Goal: Transaction & Acquisition: Purchase product/service

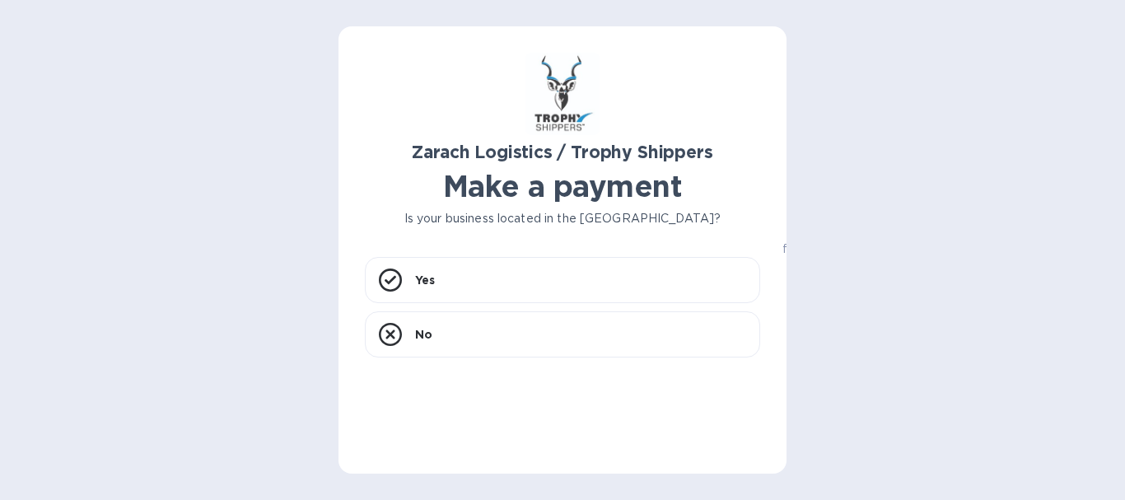
click at [748, 436] on div "Yes No" at bounding box center [562, 358] width 395 height 203
click at [778, 249] on p "All your account information will remain secure and hidden from Zarach Logistic…" at bounding box center [957, 240] width 395 height 35
click at [766, 198] on div "Zarach Logistics / Trophy Shippers Make a payment Is your business located in t…" at bounding box center [562, 249] width 448 height 447
click at [392, 282] on icon at bounding box center [390, 279] width 23 height 23
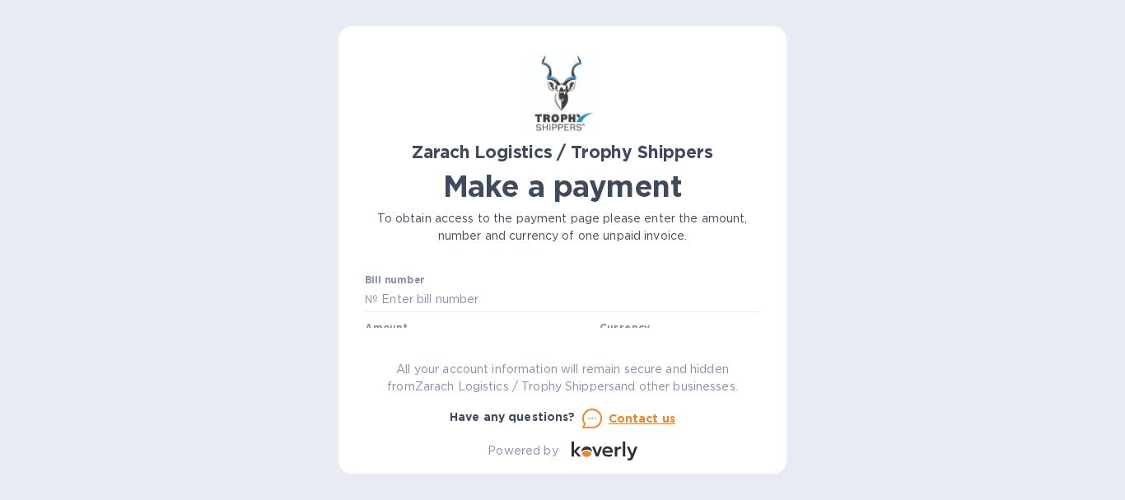
click at [437, 282] on div "Bill number №" at bounding box center [562, 293] width 395 height 38
click at [467, 282] on div "Bill number №" at bounding box center [562, 293] width 395 height 38
click at [500, 286] on input "text" at bounding box center [569, 286] width 382 height 25
click at [507, 284] on input "text" at bounding box center [569, 286] width 382 height 25
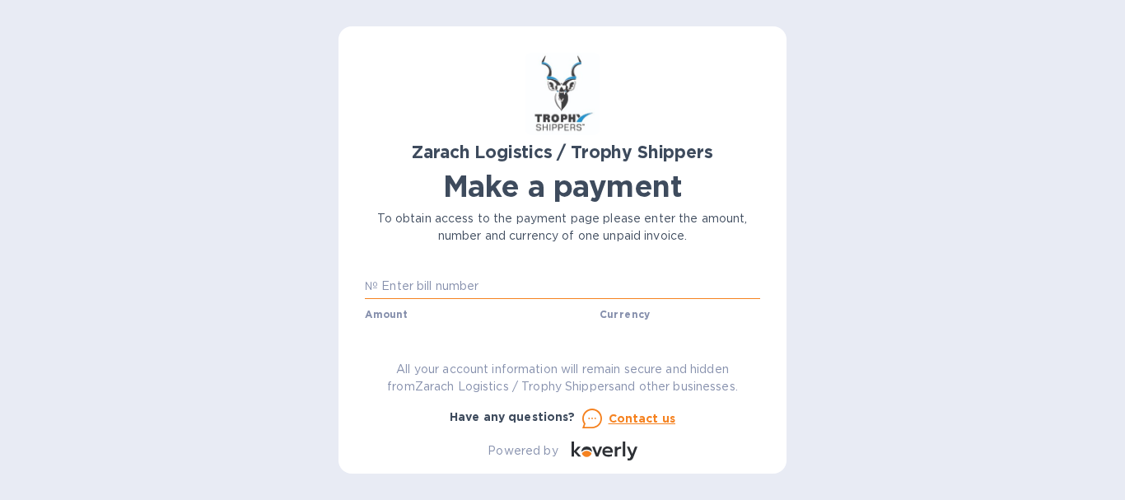
click at [507, 284] on input "text" at bounding box center [569, 286] width 382 height 25
click at [480, 286] on input "text" at bounding box center [569, 286] width 382 height 25
paste input "B00173381"
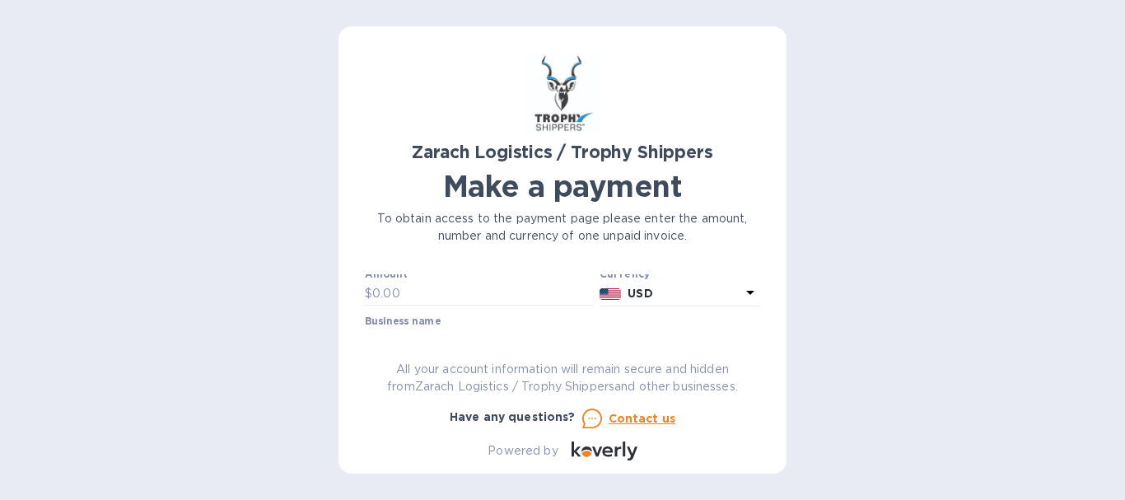
scroll to position [27, 0]
type input "B00173381"
click at [402, 315] on input "text" at bounding box center [482, 320] width 221 height 25
type input "1,683"
click at [748, 317] on icon at bounding box center [750, 319] width 8 height 4
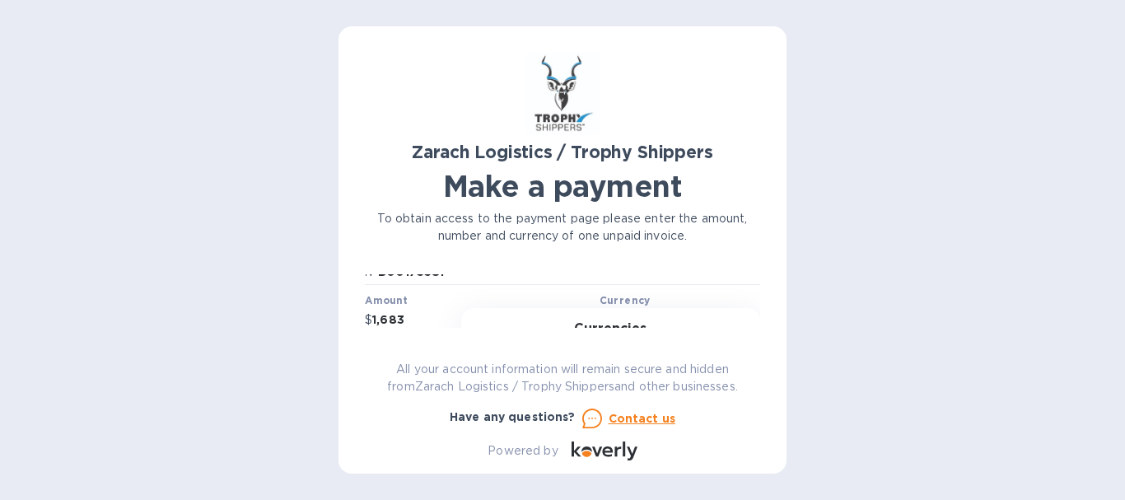
click at [748, 317] on div "Currencies Popular currencies EUR Euro GBP British Pound USD United States Doll…" at bounding box center [610, 445] width 299 height 275
click at [450, 310] on div "Business name" at bounding box center [562, 321] width 395 height 38
click at [438, 311] on label "Business name" at bounding box center [403, 309] width 76 height 10
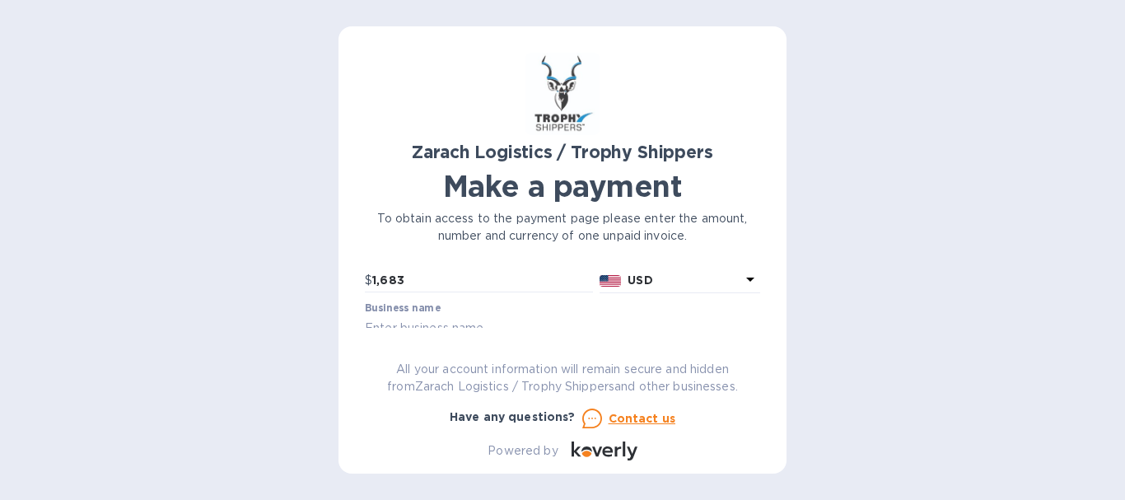
click at [367, 304] on label "Business name" at bounding box center [403, 309] width 76 height 10
click at [447, 309] on div "Business name" at bounding box center [562, 321] width 395 height 38
click at [414, 308] on label "Business name" at bounding box center [403, 309] width 76 height 10
click at [371, 302] on input "text" at bounding box center [562, 300] width 395 height 25
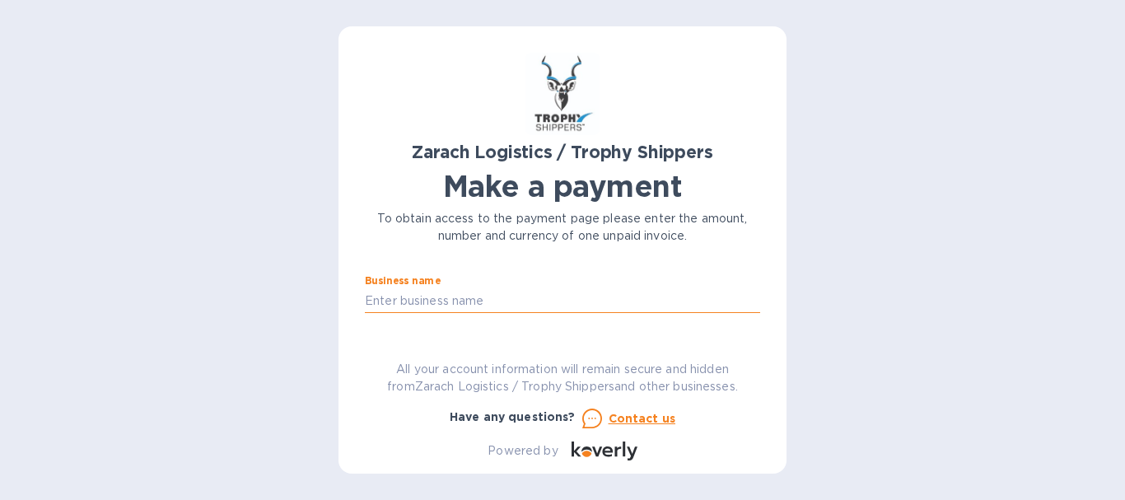
click at [498, 300] on input "text" at bounding box center [562, 300] width 395 height 25
click at [365, 336] on button "Go to payment page" at bounding box center [562, 352] width 395 height 33
type input "tT"
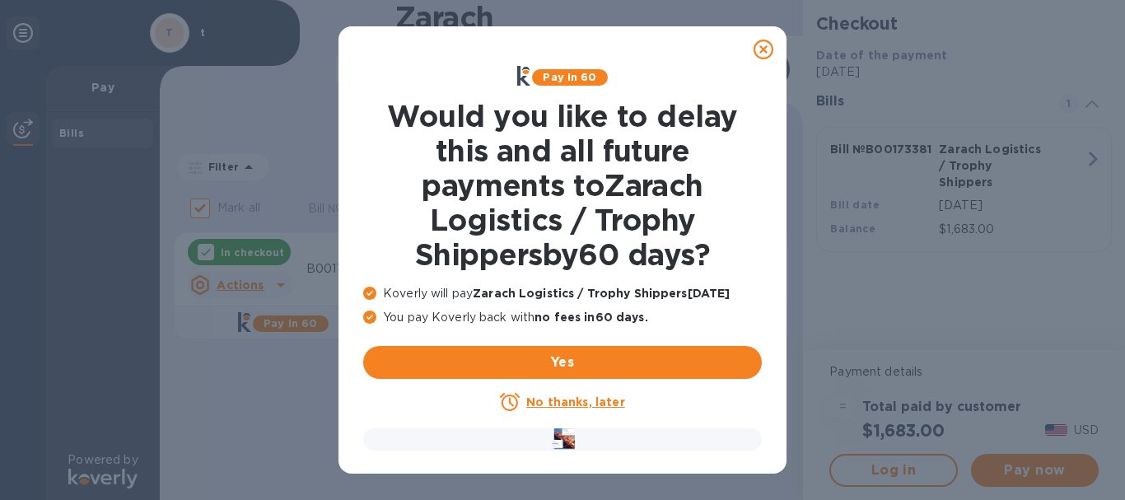
click at [762, 50] on icon at bounding box center [763, 50] width 20 height 20
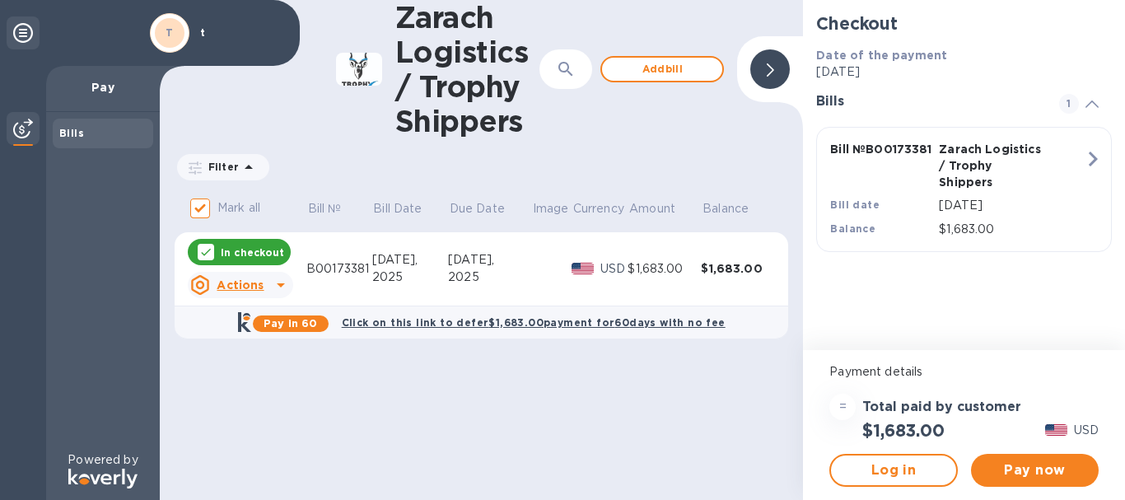
click at [1091, 104] on icon at bounding box center [1091, 103] width 13 height 7
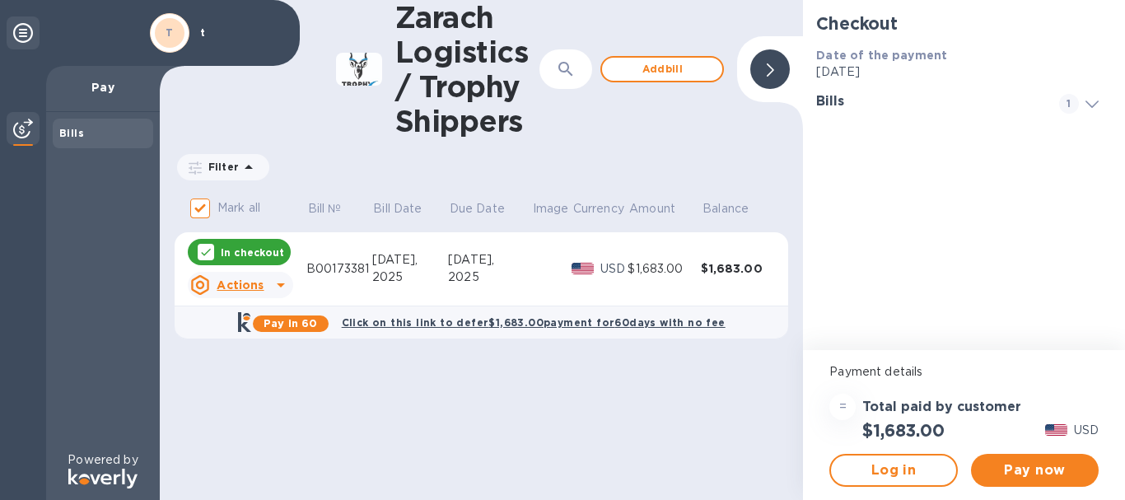
click at [1091, 104] on icon at bounding box center [1091, 103] width 13 height 7
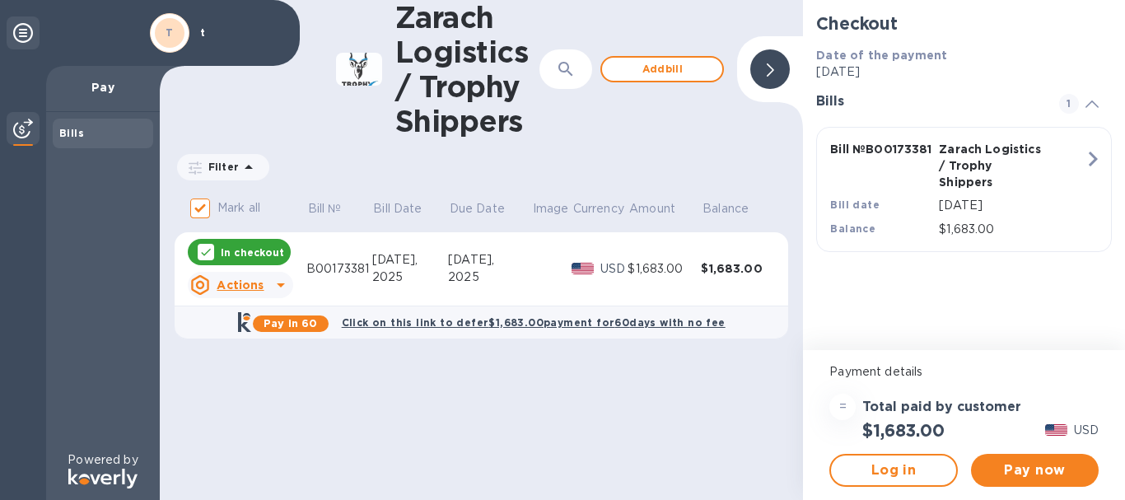
click at [1091, 104] on icon at bounding box center [1091, 103] width 13 height 7
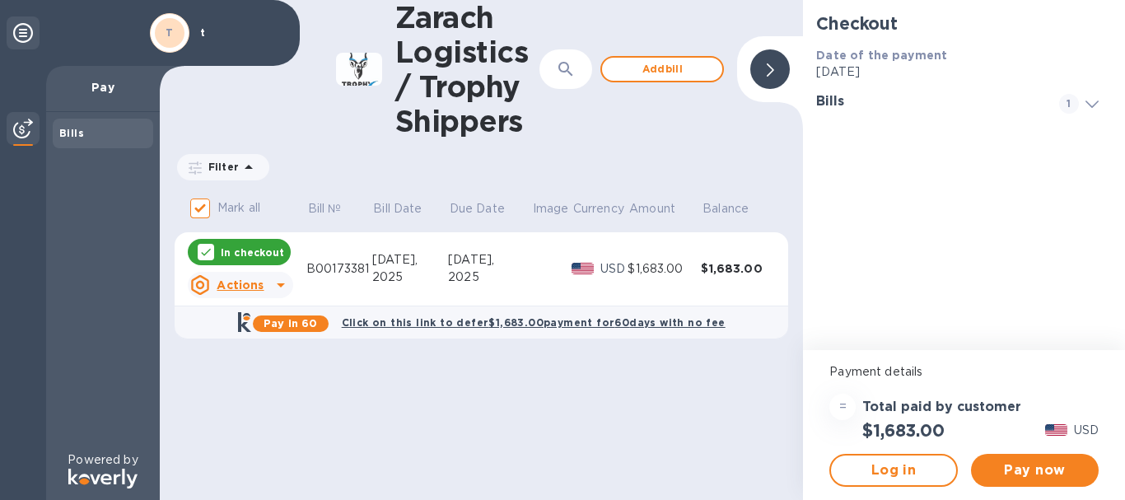
click at [1091, 104] on icon at bounding box center [1091, 103] width 13 height 7
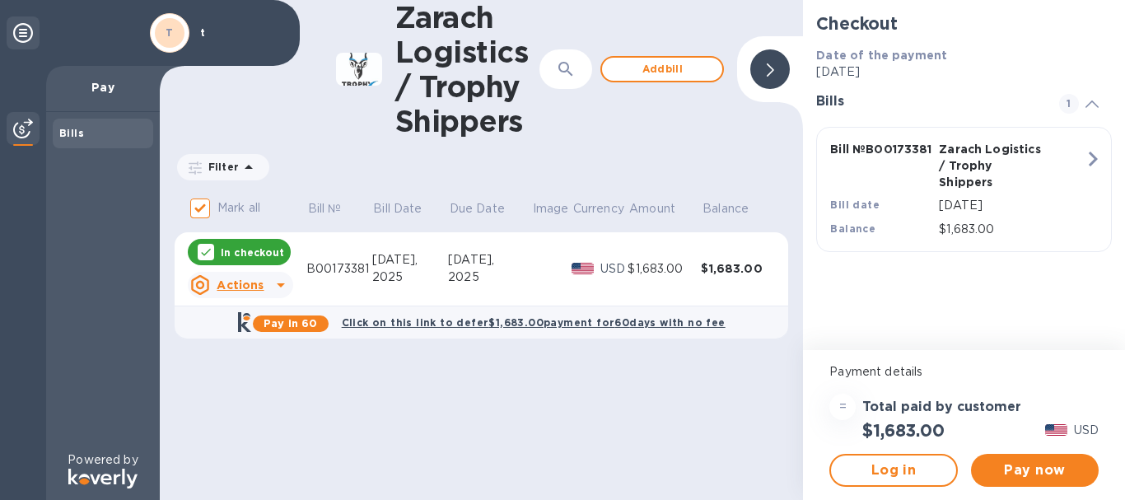
click at [280, 282] on icon at bounding box center [281, 285] width 20 height 20
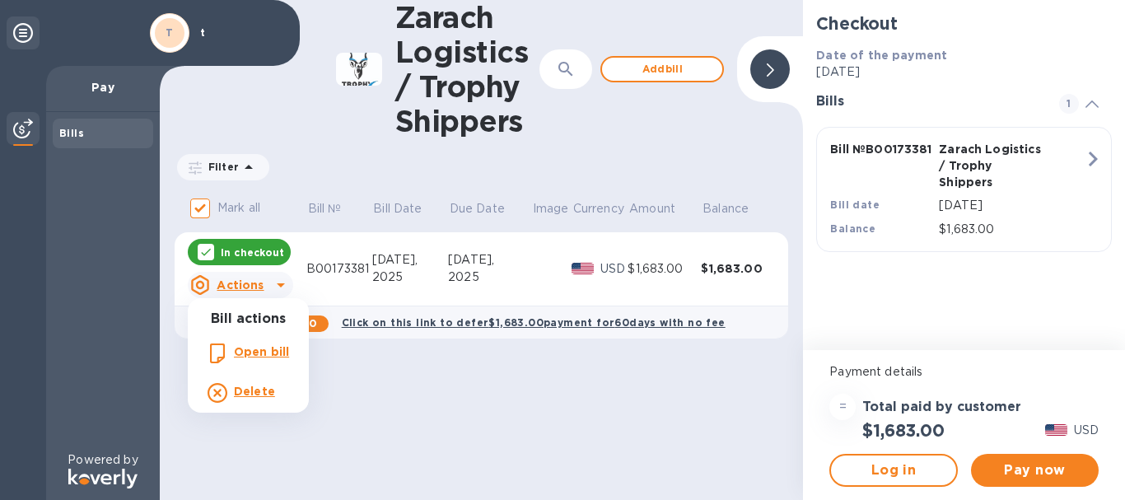
click at [327, 394] on div at bounding box center [562, 250] width 1125 height 500
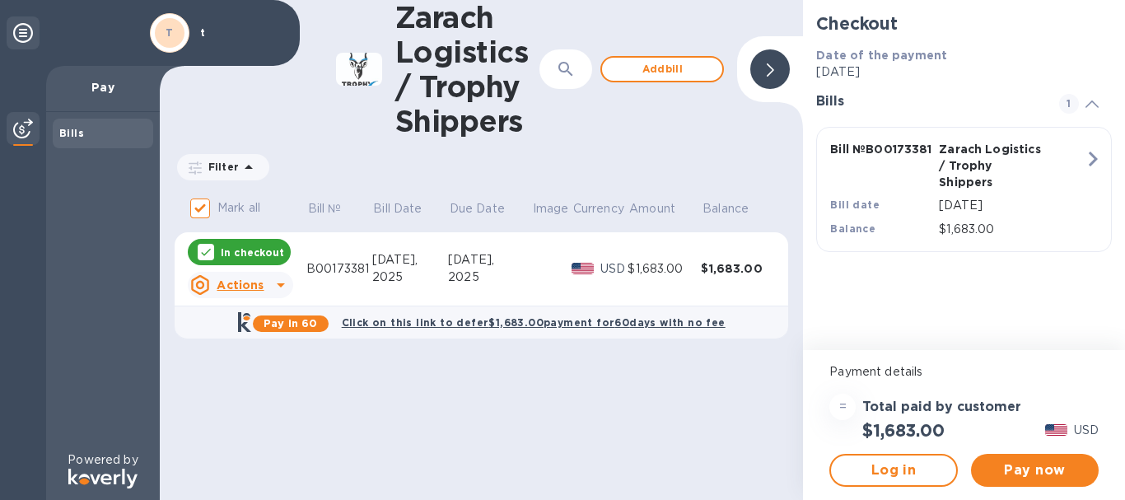
click at [327, 394] on div "Bill actions Open bill Delete" at bounding box center [562, 250] width 1125 height 500
click at [279, 285] on icon at bounding box center [281, 285] width 8 height 4
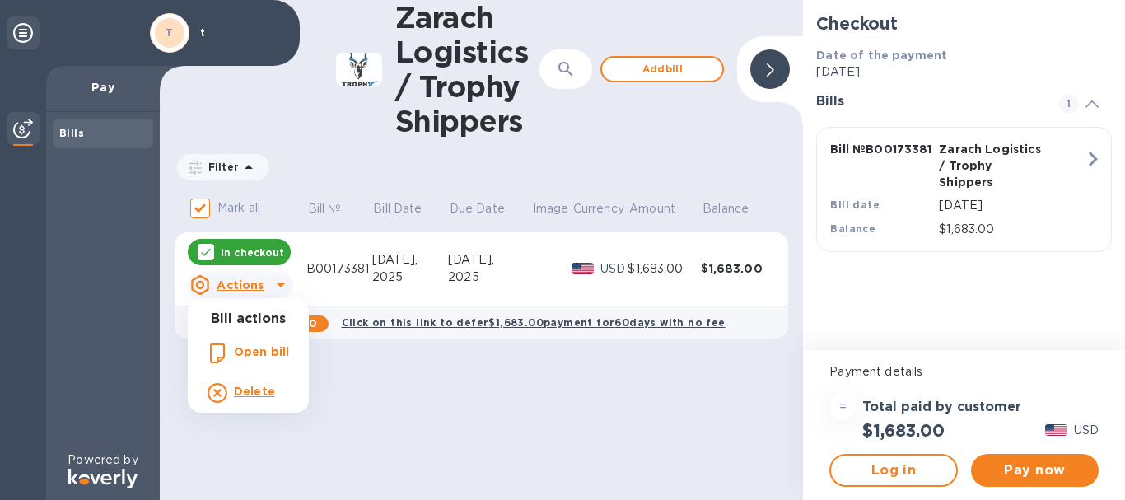
click at [256, 352] on b "Open bill" at bounding box center [261, 351] width 55 height 13
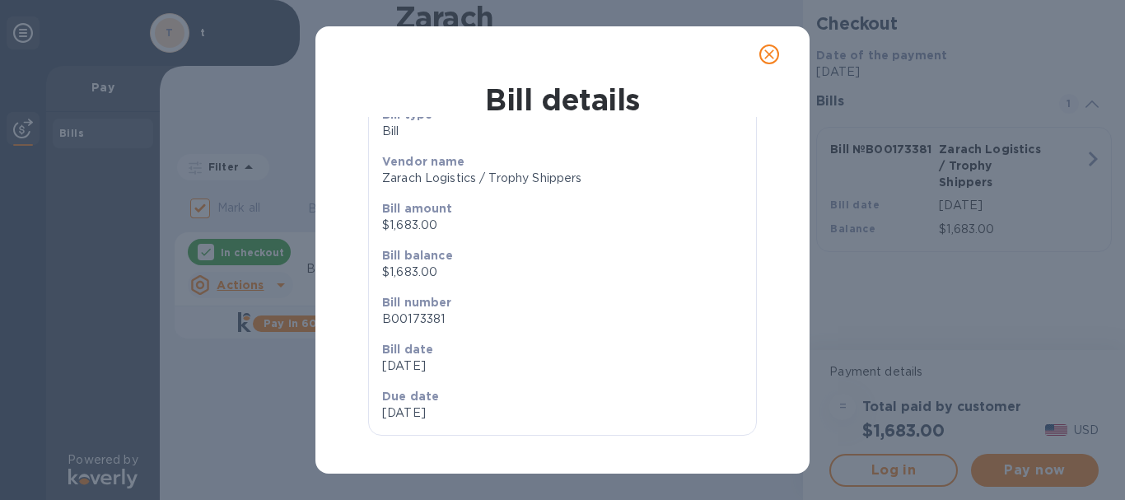
scroll to position [86, 0]
click at [291, 378] on div "Bill details General information Bill type Bill Vendor name Zarach Logistics / …" at bounding box center [562, 250] width 1125 height 500
click at [766, 54] on icon "close" at bounding box center [769, 54] width 16 height 16
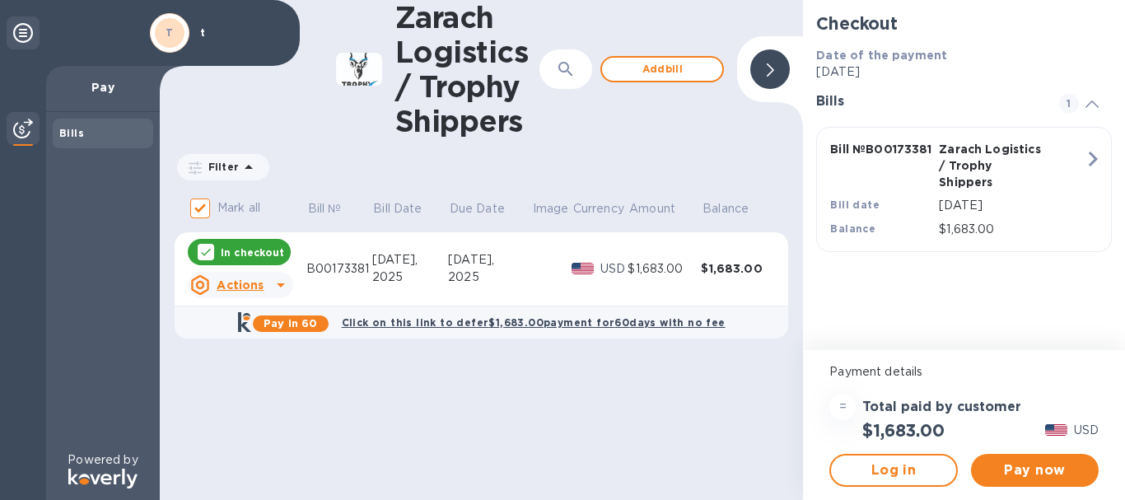
scroll to position [52, 0]
click at [279, 281] on icon at bounding box center [281, 285] width 20 height 20
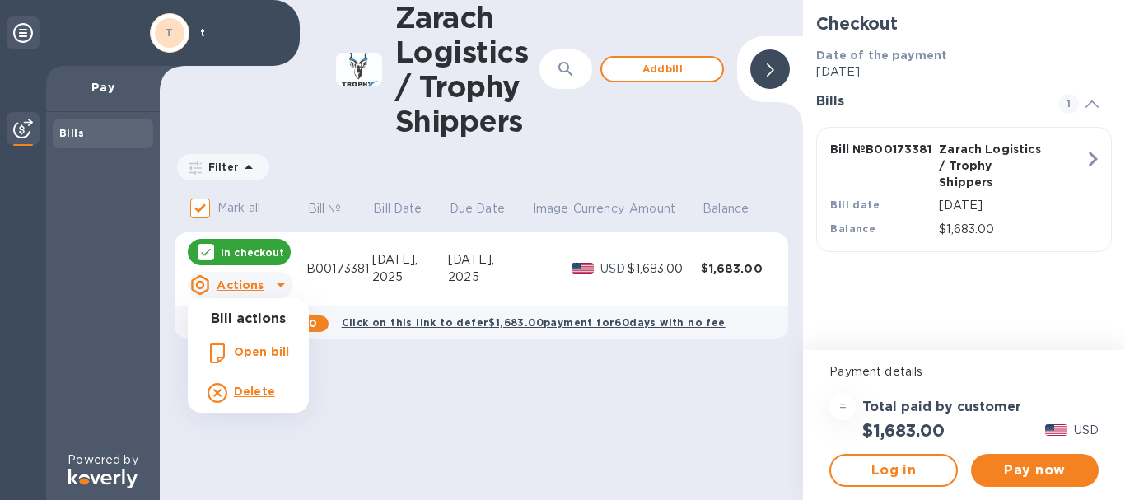
click at [367, 387] on div at bounding box center [562, 250] width 1125 height 500
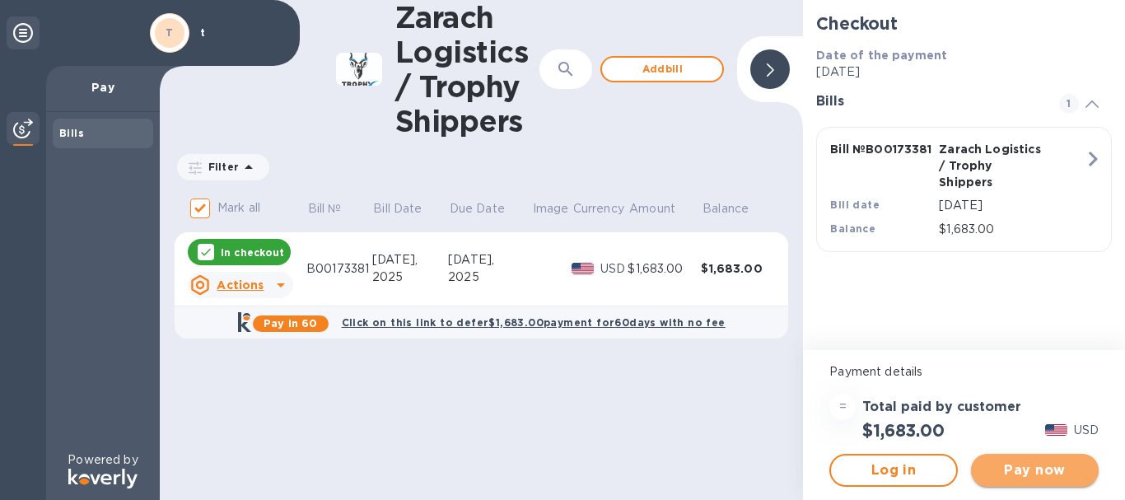
click at [1050, 466] on span "Pay now" at bounding box center [1034, 470] width 101 height 20
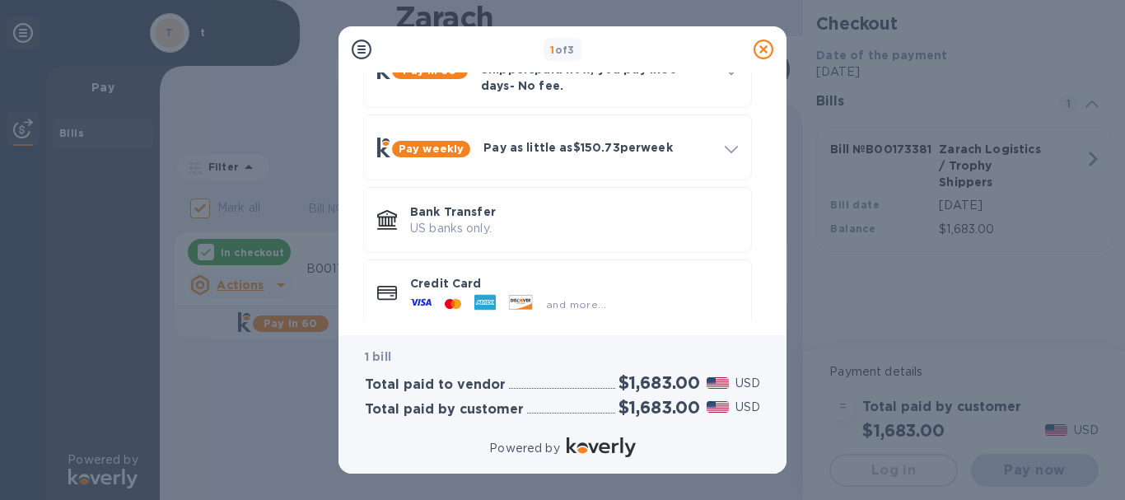
scroll to position [118, 0]
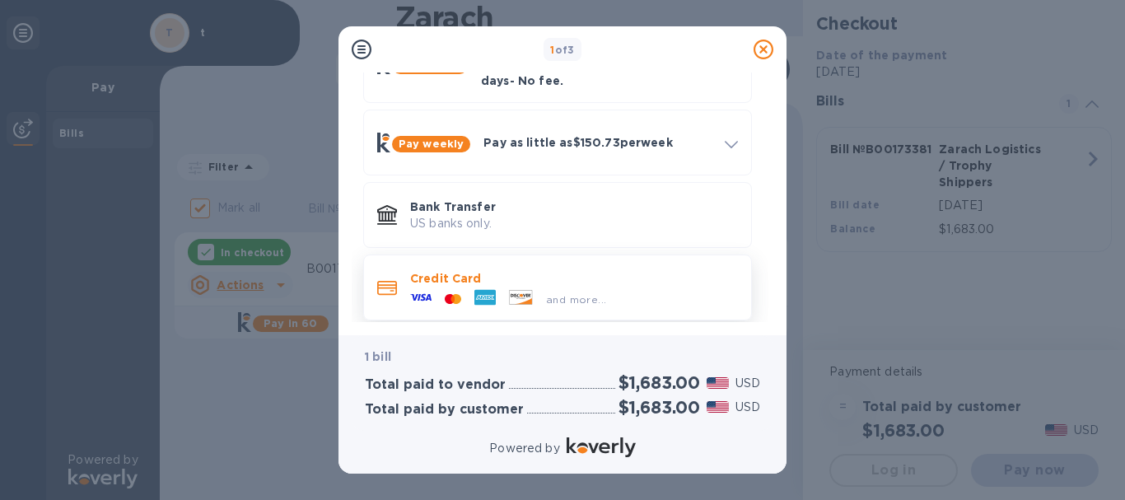
click at [419, 287] on icon at bounding box center [420, 297] width 21 height 21
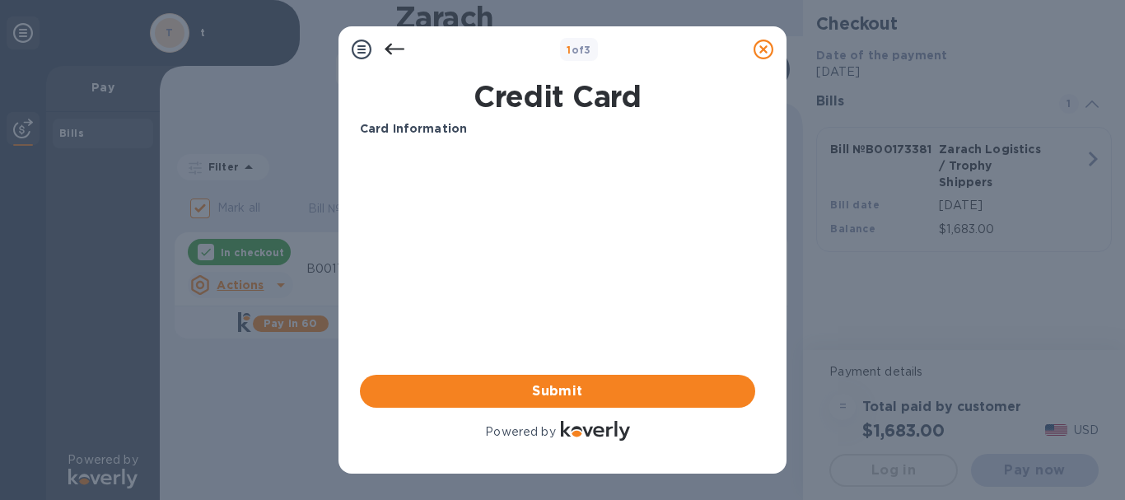
scroll to position [0, 0]
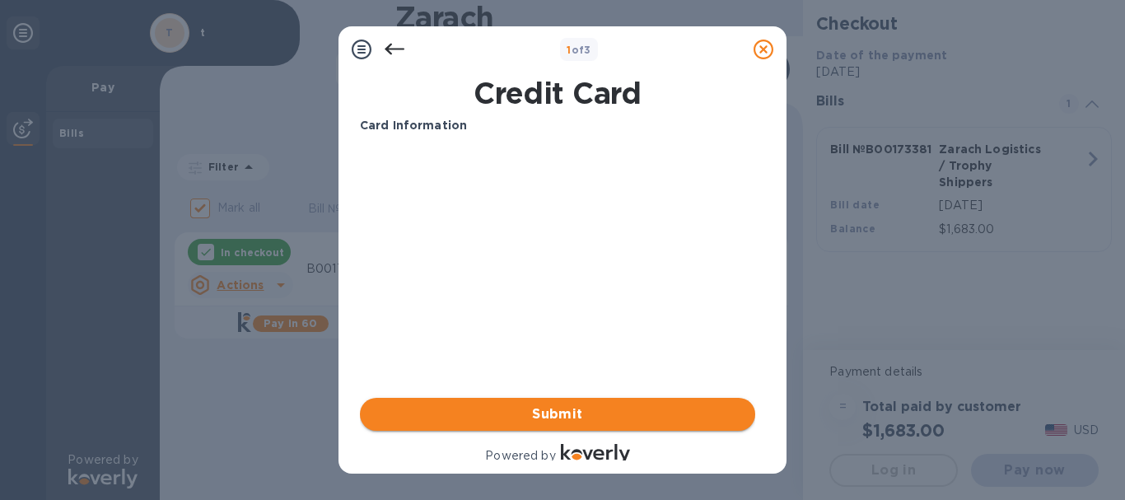
click at [592, 413] on span "Submit" at bounding box center [557, 414] width 369 height 20
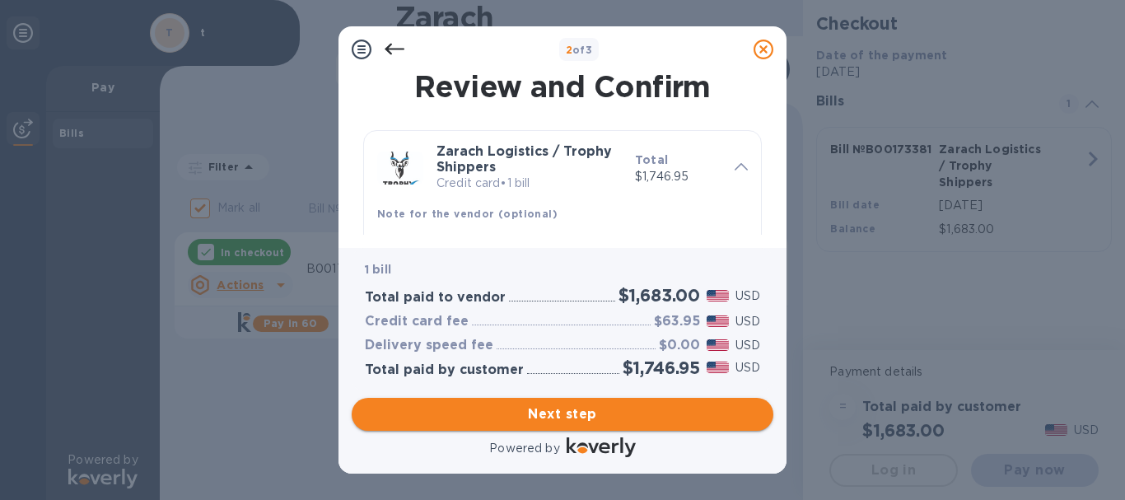
click at [572, 404] on span "Next step" at bounding box center [562, 414] width 395 height 20
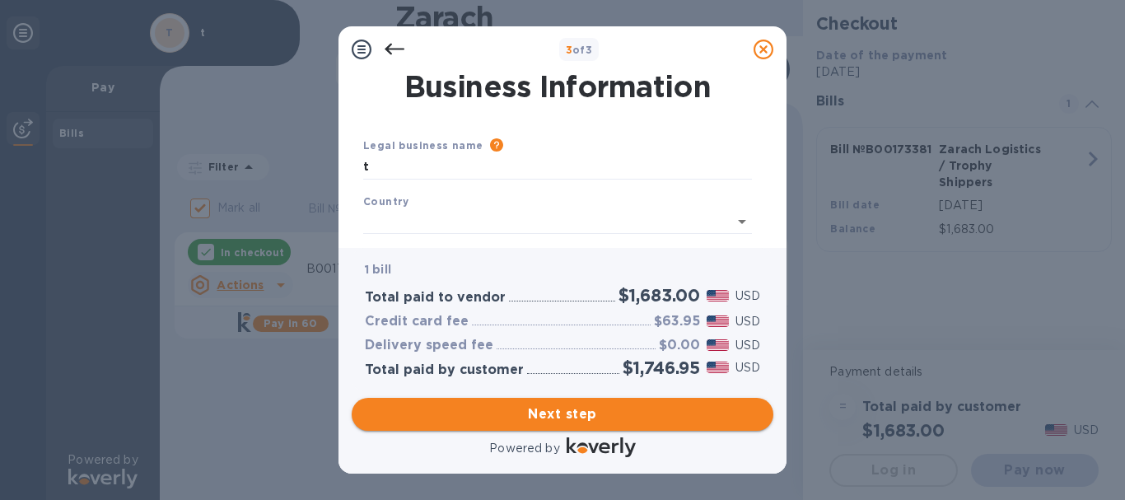
type input "United States"
click at [572, 404] on span "Next step" at bounding box center [562, 414] width 395 height 20
click at [380, 167] on input "t" at bounding box center [557, 167] width 389 height 25
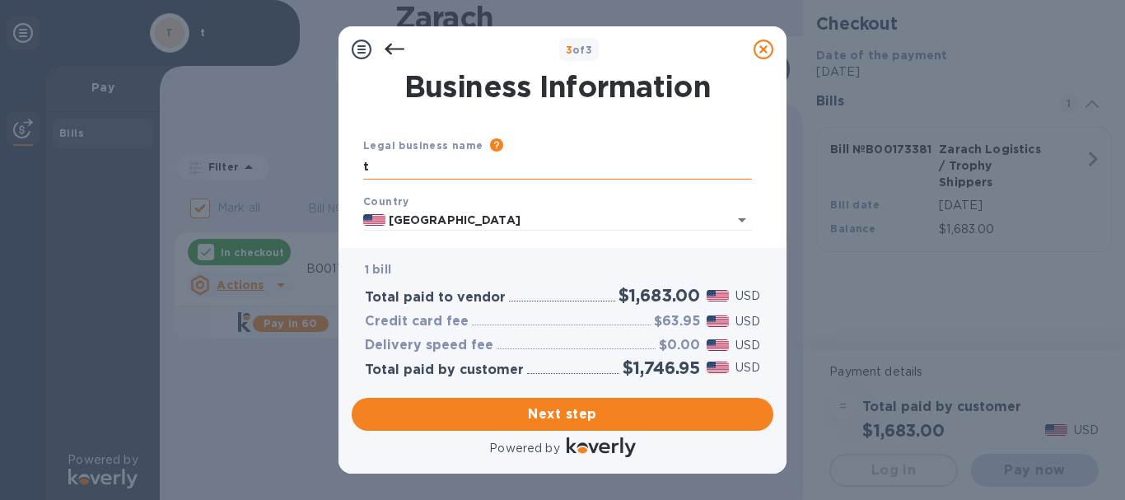
click button "Save" at bounding box center [0, 0] width 0 height 0
type input "t"
type input "Trophy Time Taxidermy"
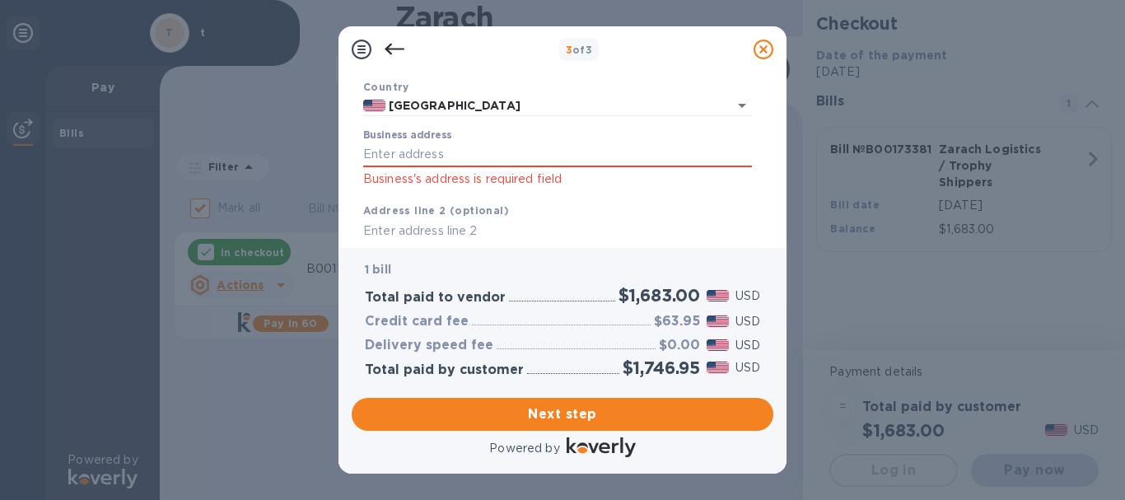
scroll to position [131, 0]
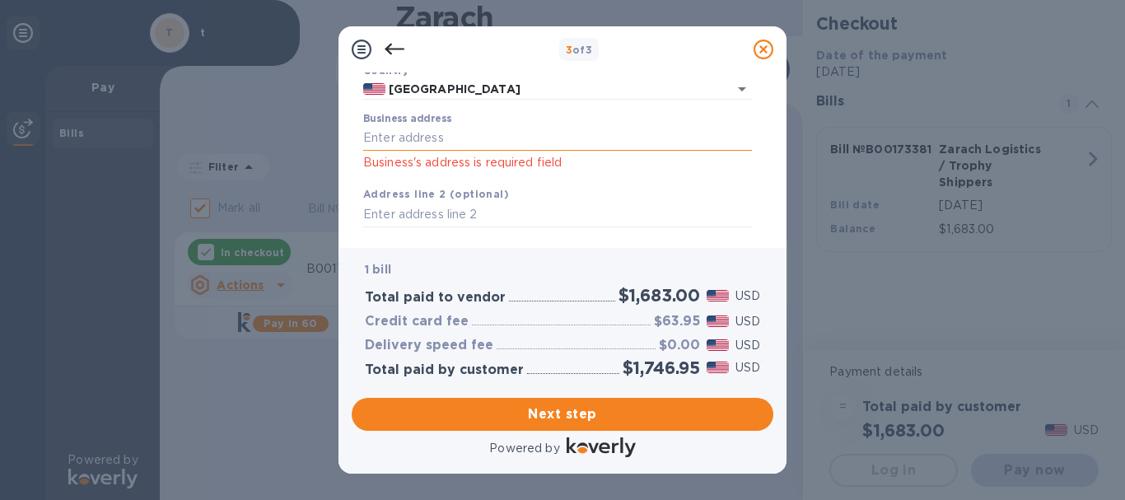
click at [389, 135] on input "Business address" at bounding box center [557, 138] width 389 height 25
type input "7308 Yukon Drive"
type input "Bismarck"
type input "ND"
type input "58503"
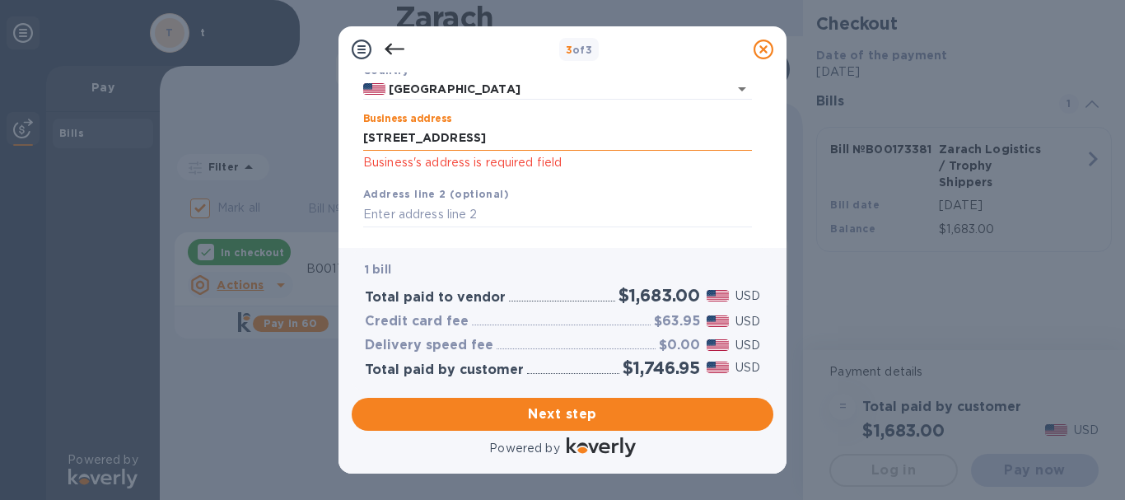
click at [485, 136] on input "7308 Yukon Drive" at bounding box center [557, 138] width 389 height 25
click at [487, 137] on input "7308 Yukon Drive" at bounding box center [557, 138] width 389 height 25
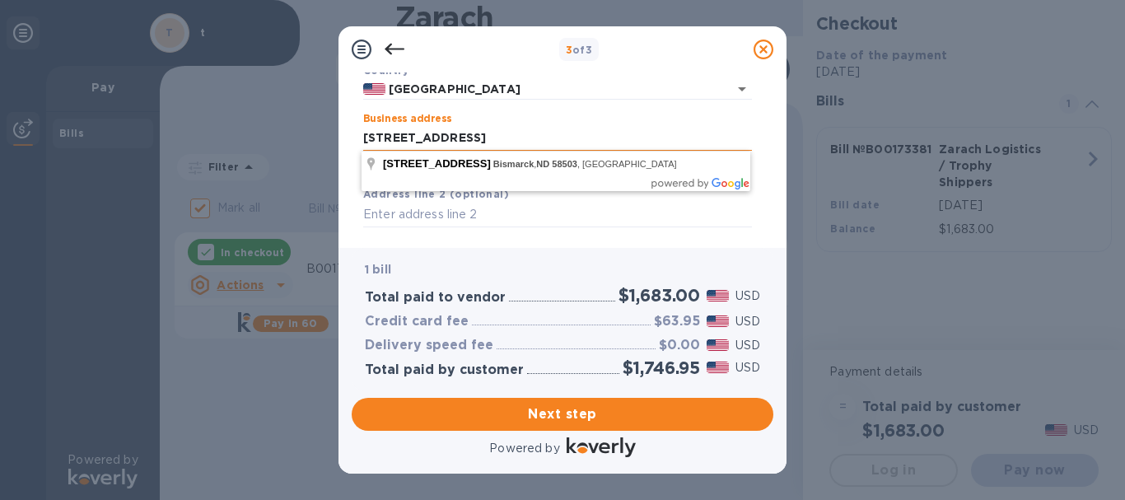
type input "7308 Yukon Drive Bismarck ND 58503"
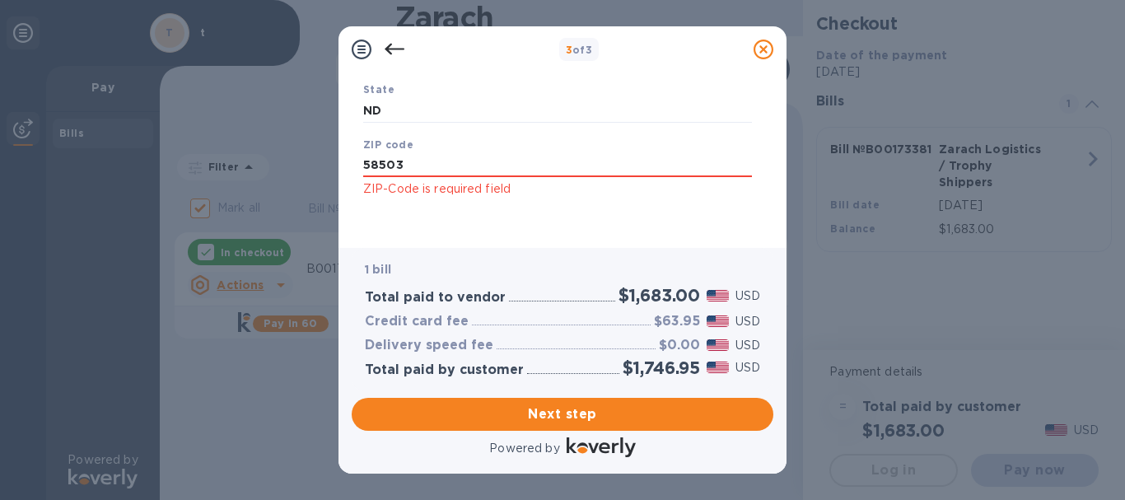
scroll to position [388, 0]
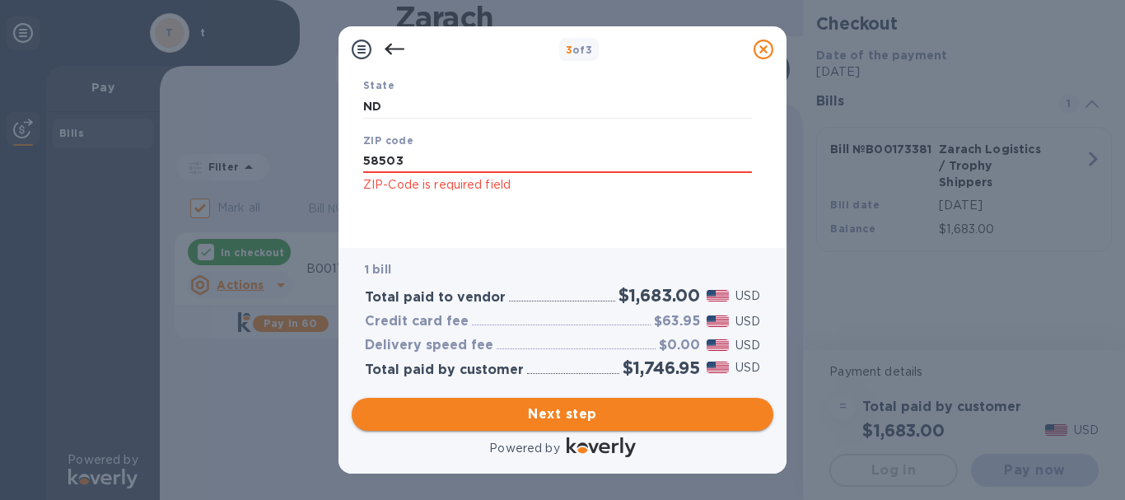
click at [601, 404] on span "Next step" at bounding box center [562, 414] width 395 height 20
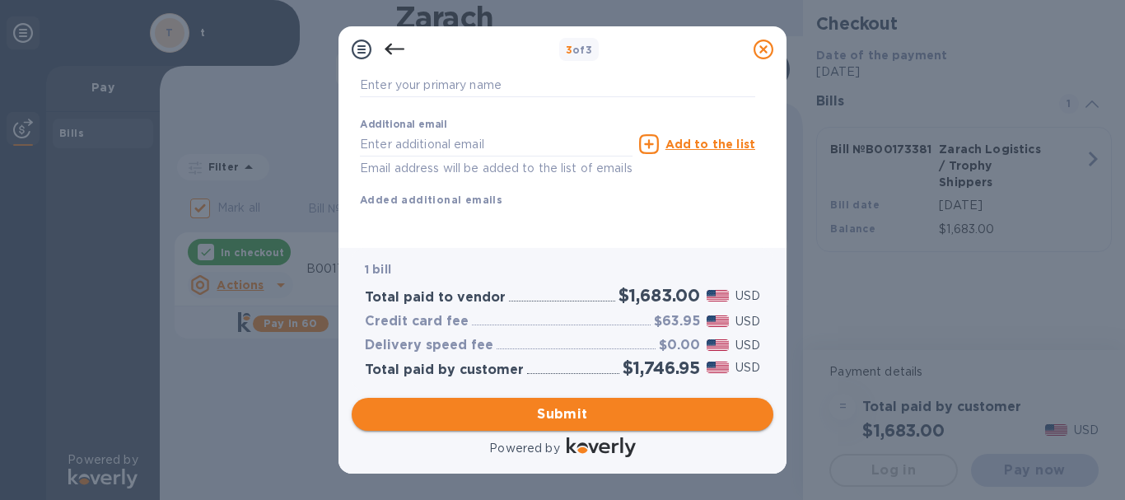
scroll to position [324, 0]
click at [597, 412] on span "Submit" at bounding box center [562, 414] width 395 height 20
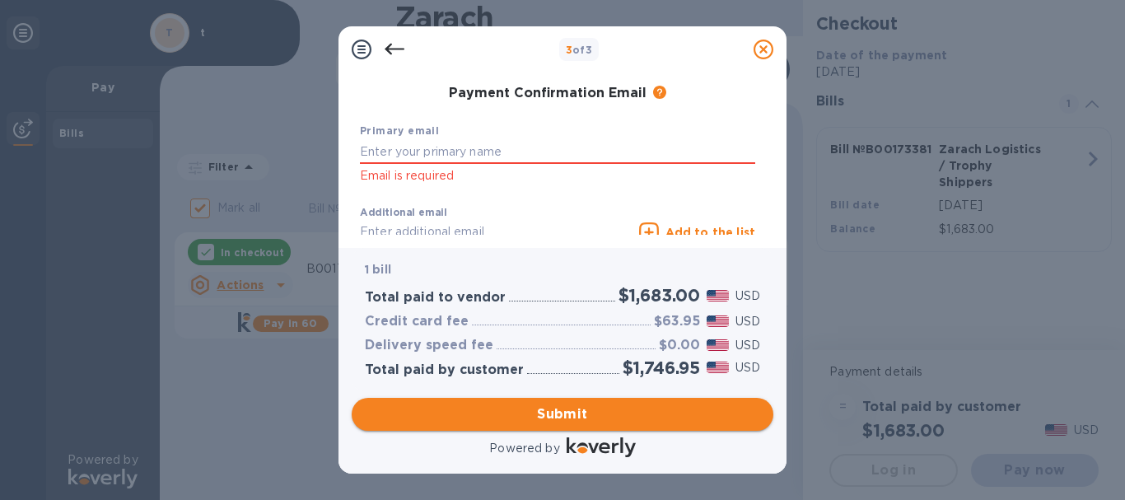
scroll to position [388, 0]
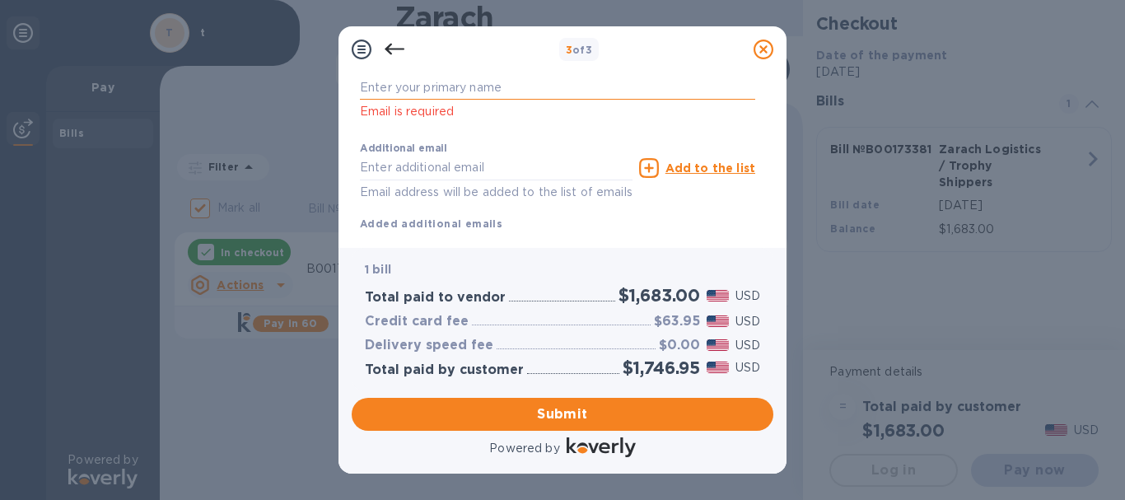
click at [383, 85] on input "text" at bounding box center [557, 87] width 395 height 25
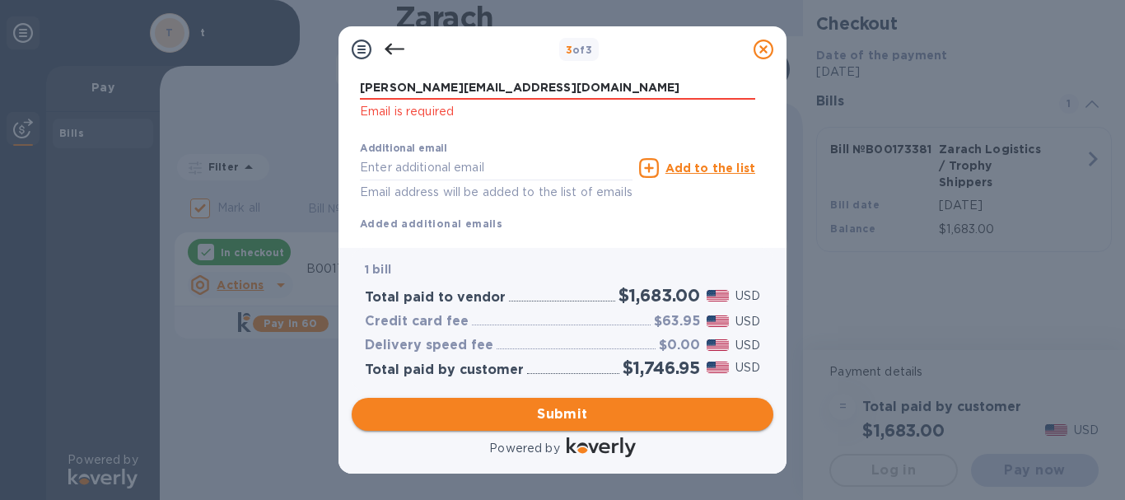
type input "David.Beach@k12.nd.us"
click at [577, 406] on span "Submit" at bounding box center [562, 414] width 395 height 20
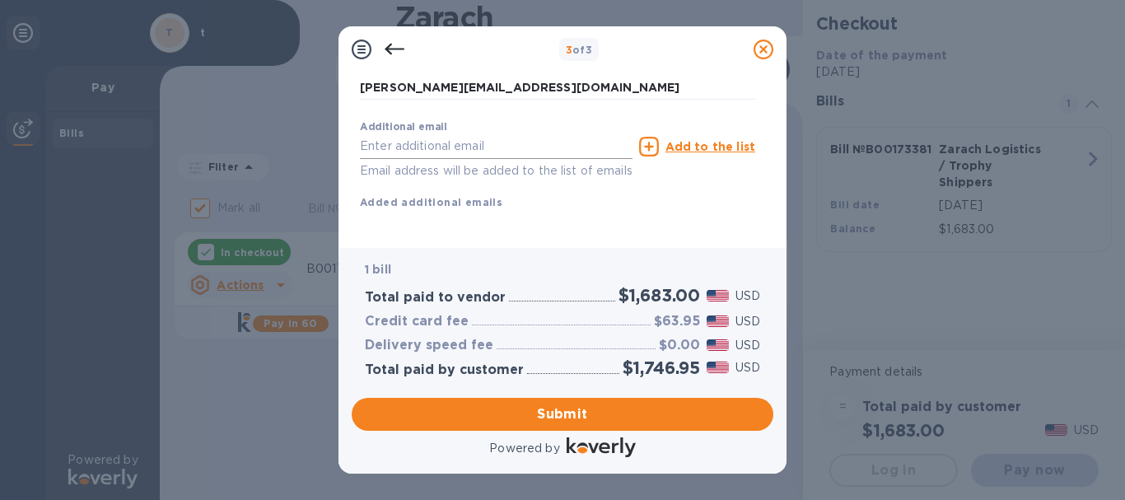
click at [450, 144] on input "text" at bounding box center [496, 146] width 273 height 25
type input "suebeach@daktel.com"
click at [536, 417] on span "Submit" at bounding box center [562, 414] width 395 height 20
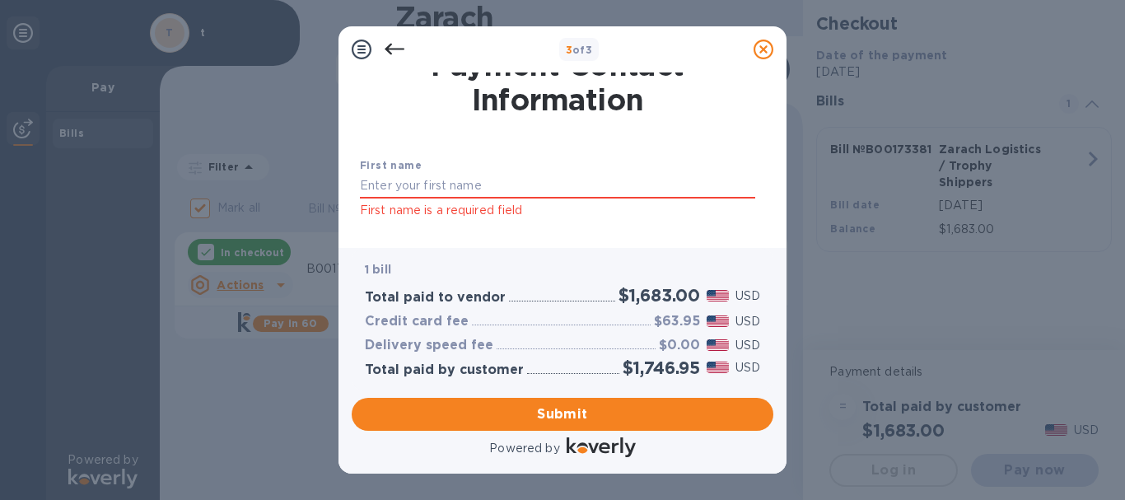
scroll to position [30, 0]
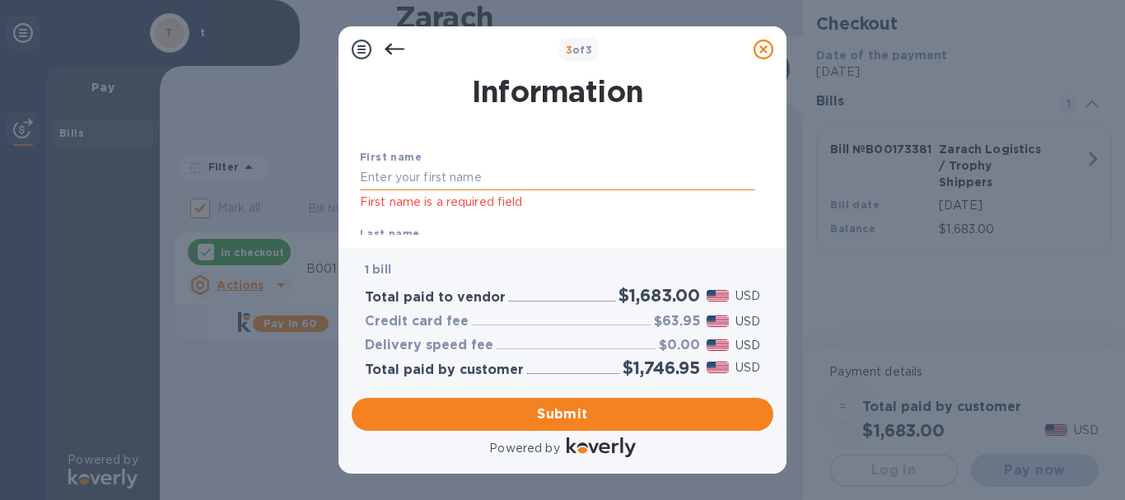
click at [391, 173] on input "text" at bounding box center [557, 177] width 395 height 25
type input "David"
type input "Beach"
type input "David.Beach@k12.nd.us"
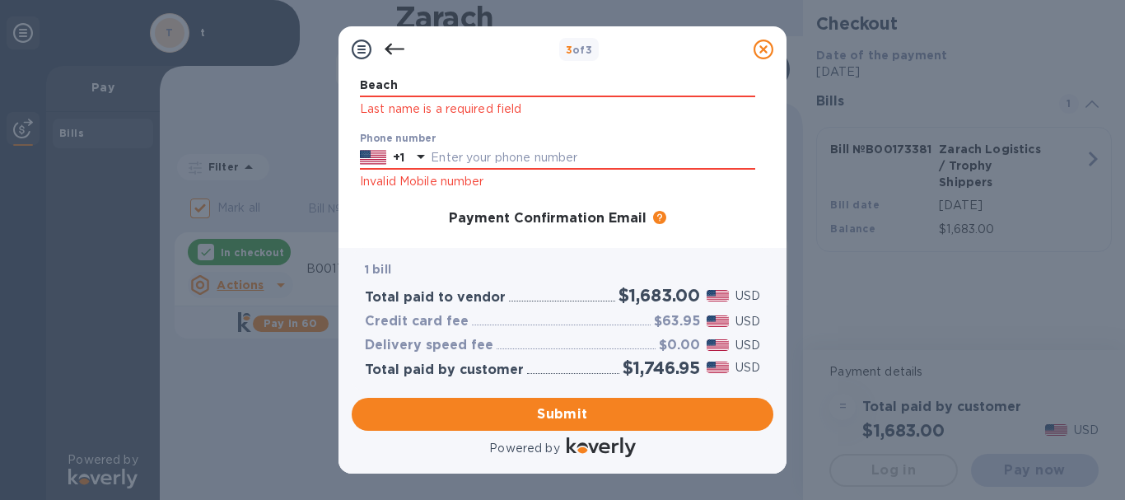
scroll to position [201, 0]
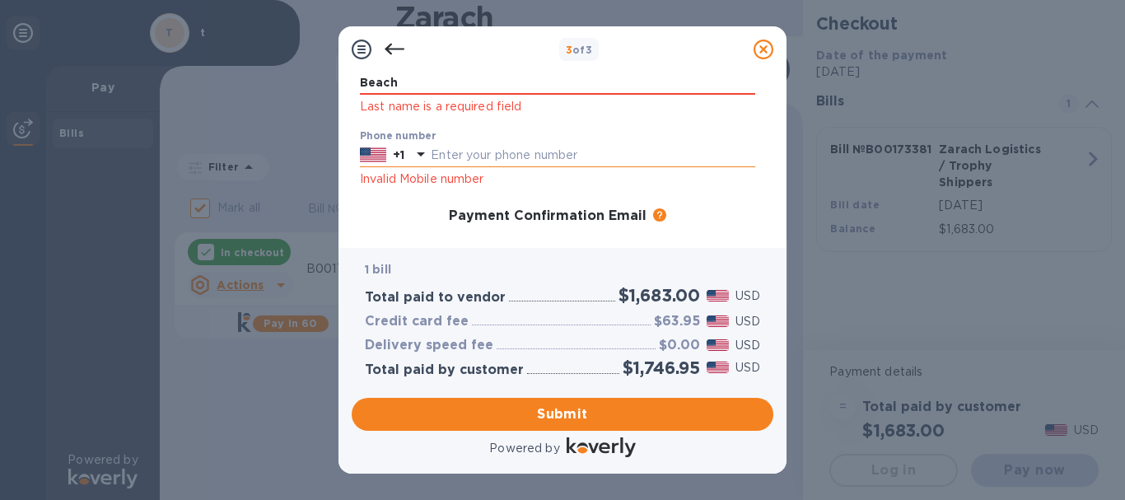
click at [464, 152] on input "text" at bounding box center [593, 155] width 324 height 25
type input "7013201548"
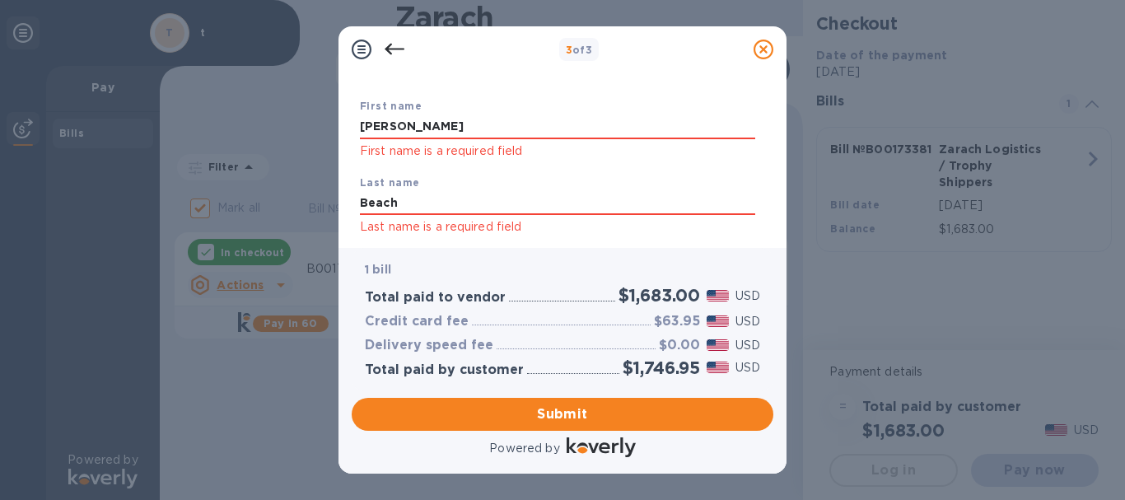
scroll to position [0, 0]
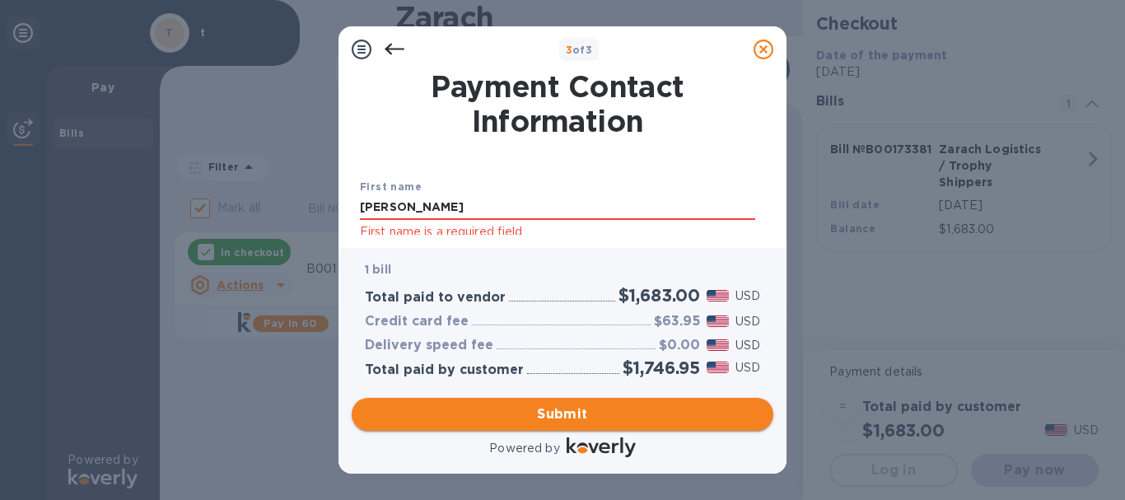
click at [585, 417] on span "Submit" at bounding box center [562, 414] width 395 height 20
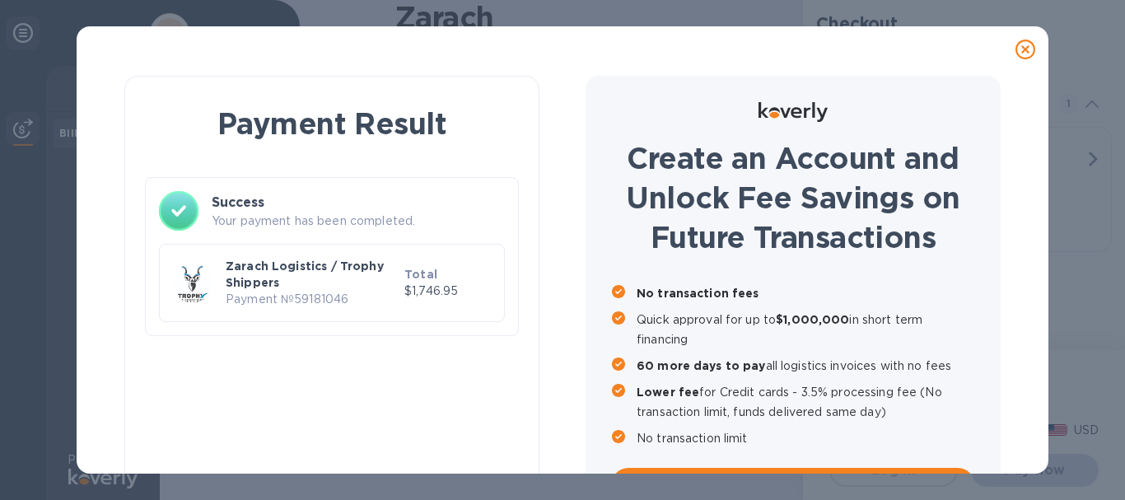
checkbox input "false"
